Goal: Task Accomplishment & Management: Manage account settings

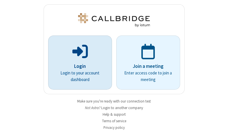
click at [78, 66] on p "Login" at bounding box center [80, 66] width 48 height 7
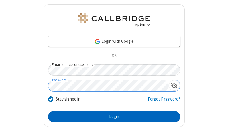
click at [112, 116] on button "Login" at bounding box center [114, 116] width 132 height 11
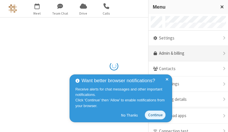
click at [187, 53] on link "Admin & billing" at bounding box center [189, 53] width 80 height 15
